Goal: Check status: Check status

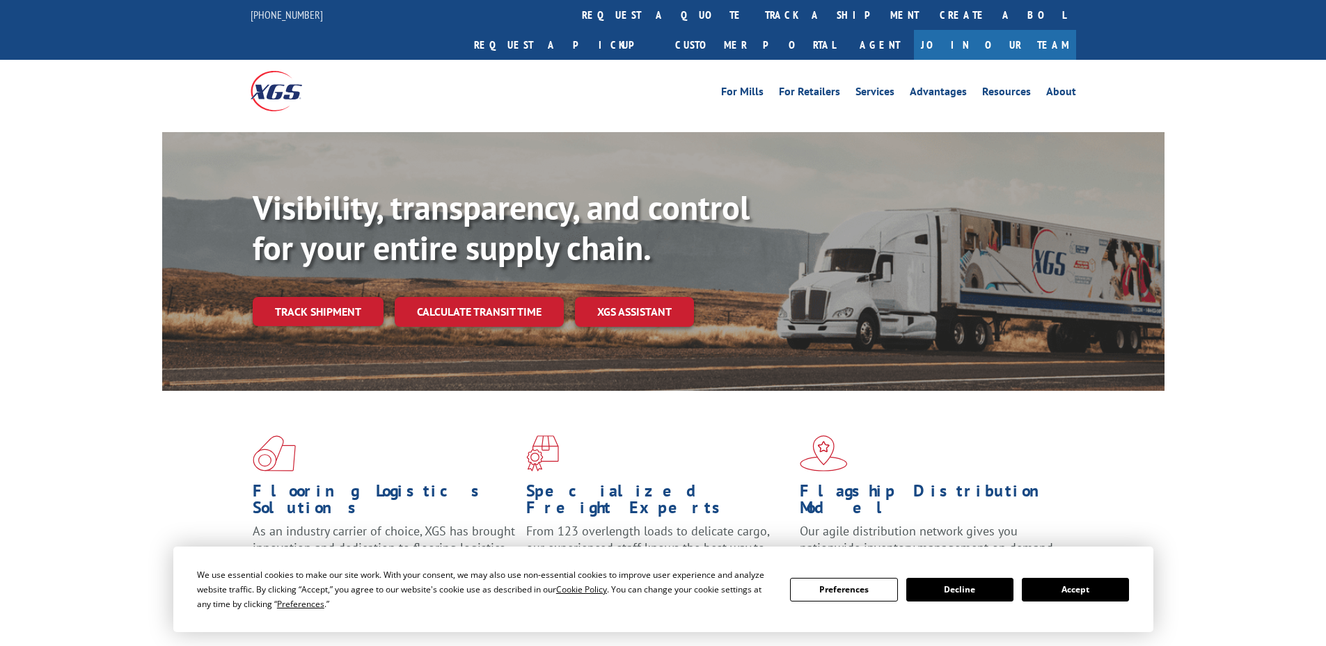
click at [1051, 590] on button "Accept" at bounding box center [1074, 590] width 107 height 24
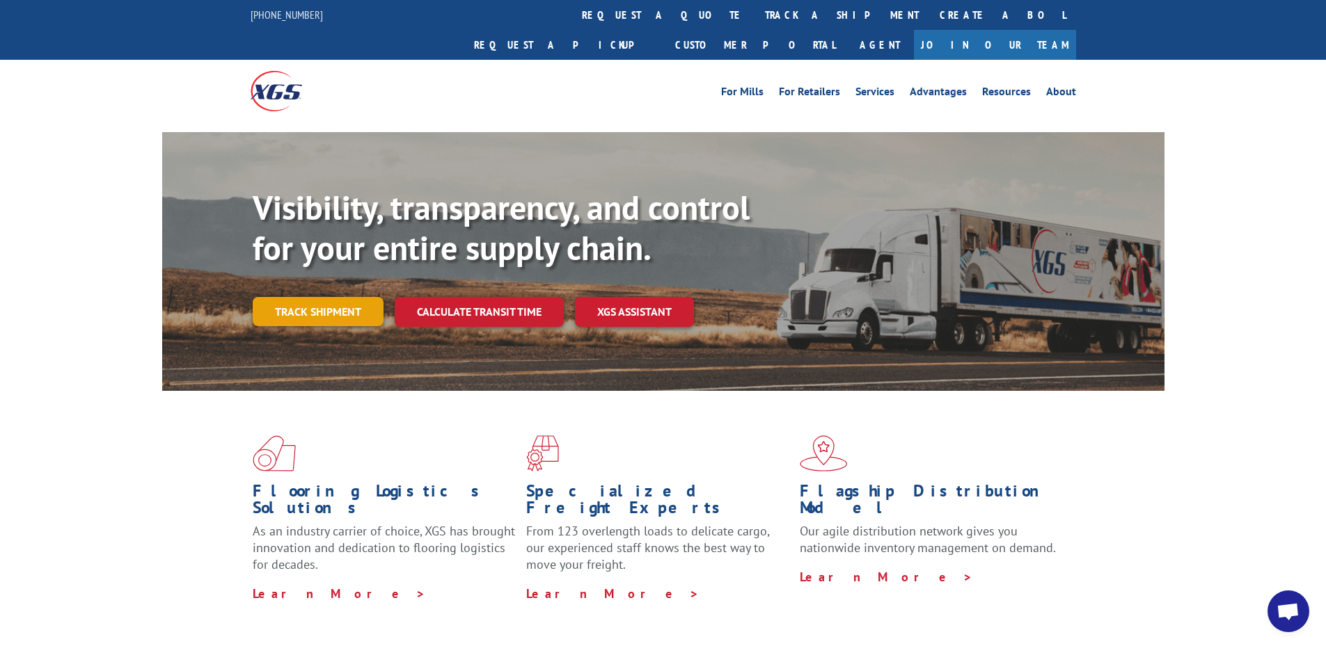
click at [311, 297] on link "Track shipment" at bounding box center [318, 311] width 131 height 29
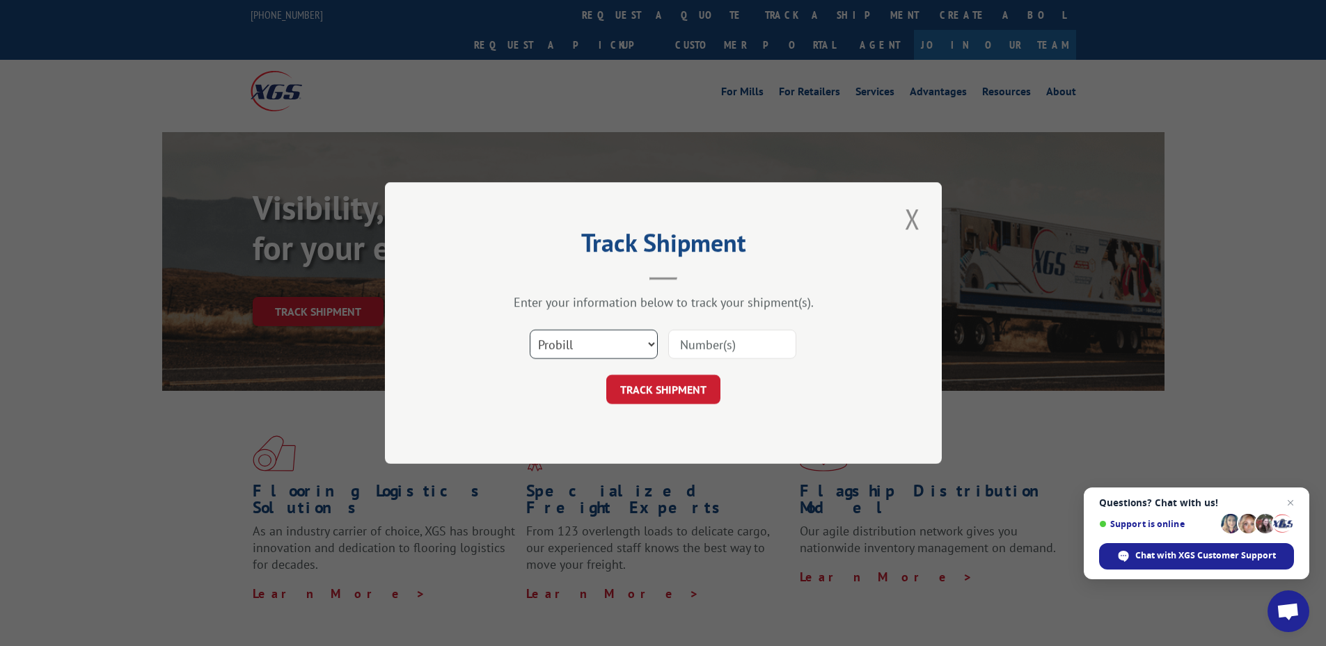
click at [569, 349] on select "Select category... Probill BOL PO" at bounding box center [594, 344] width 128 height 29
select select "po"
click at [530, 330] on select "Select category... Probill BOL PO" at bounding box center [594, 344] width 128 height 29
click at [1292, 500] on span "Open chat" at bounding box center [1290, 503] width 17 height 17
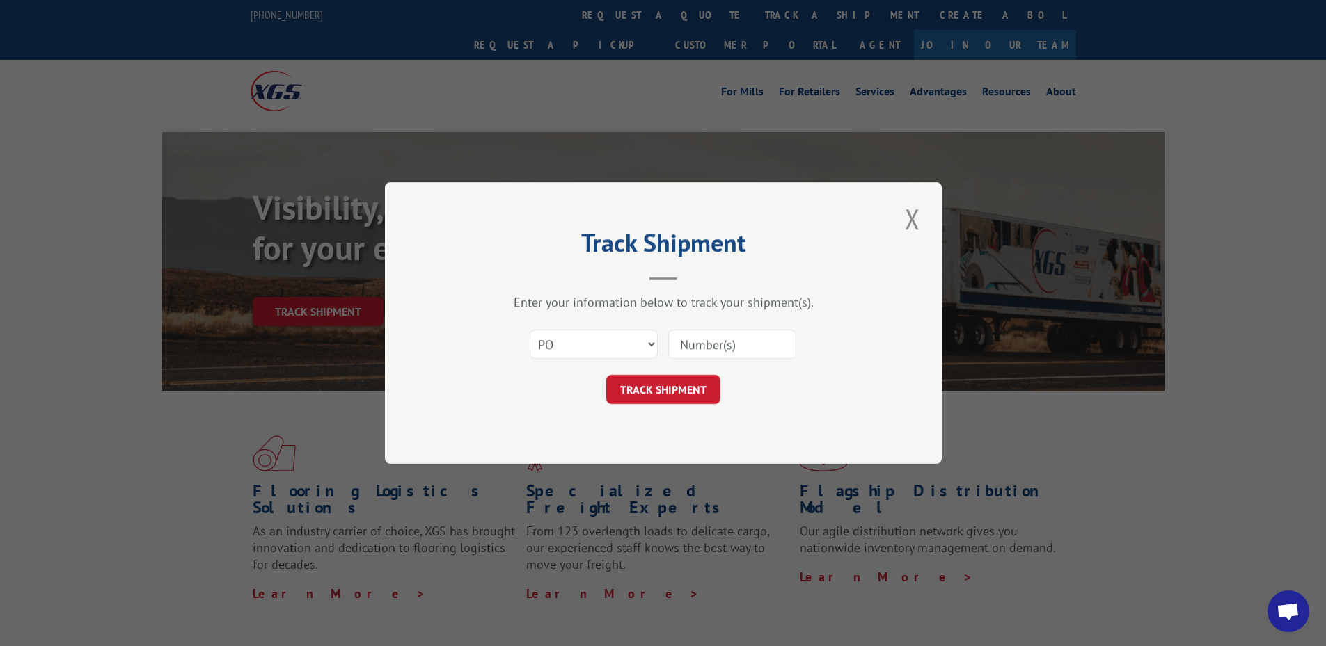
paste input "04521762"
type input "04521762"
click at [652, 399] on button "TRACK SHIPMENT" at bounding box center [663, 389] width 114 height 29
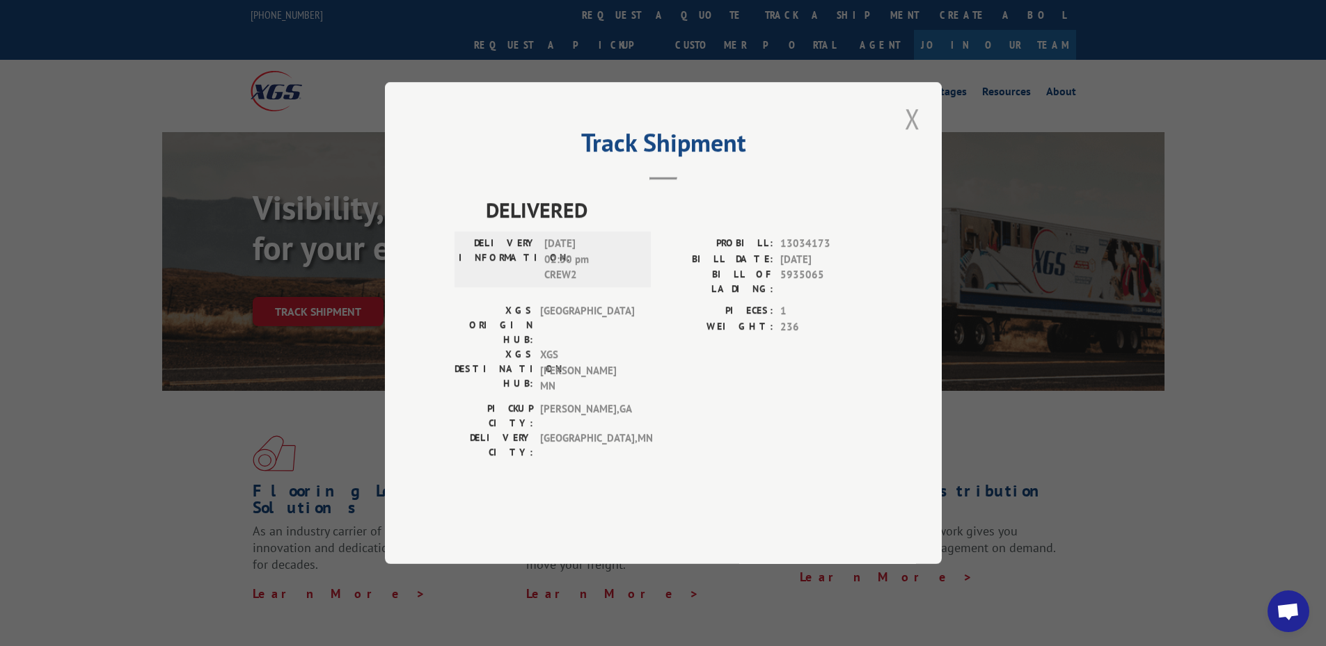
click at [915, 138] on button "Close modal" at bounding box center [912, 119] width 24 height 38
